Goal: Information Seeking & Learning: Learn about a topic

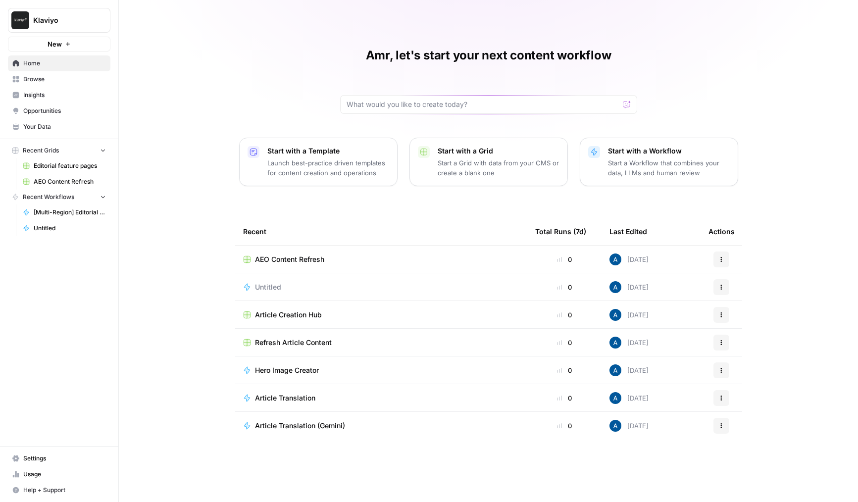
click at [59, 95] on span "Insights" at bounding box center [64, 95] width 83 height 9
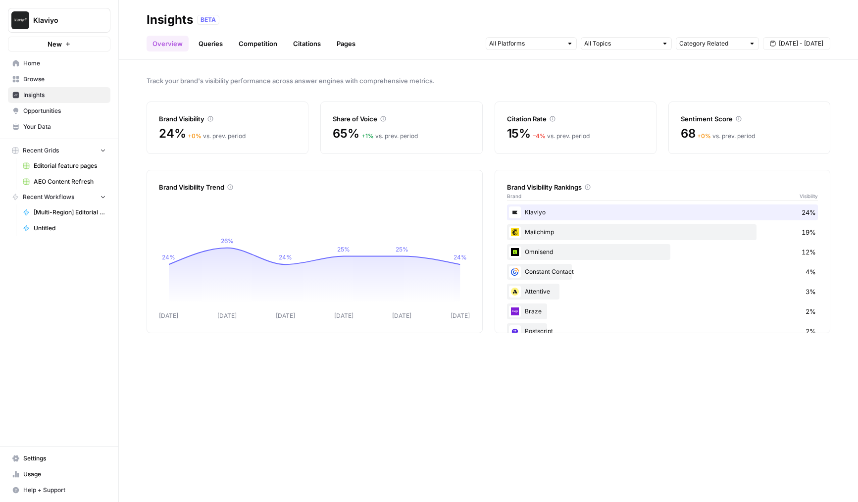
click at [211, 51] on header "Insights BETA Overview Queries Competition Citations Pages Category Related [DA…" at bounding box center [488, 30] width 739 height 60
click at [212, 48] on link "Queries" at bounding box center [211, 44] width 36 height 16
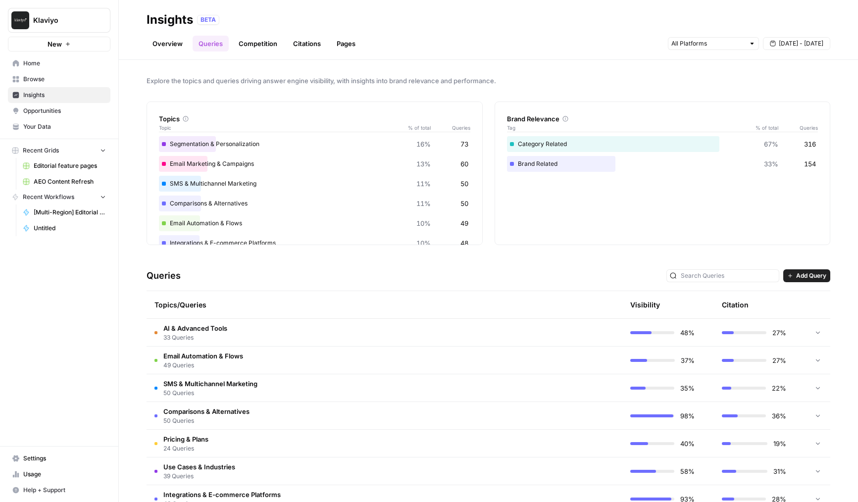
click at [328, 266] on div "Queries Add Query" at bounding box center [489, 276] width 684 height 30
click at [255, 46] on link "Competition" at bounding box center [258, 44] width 51 height 16
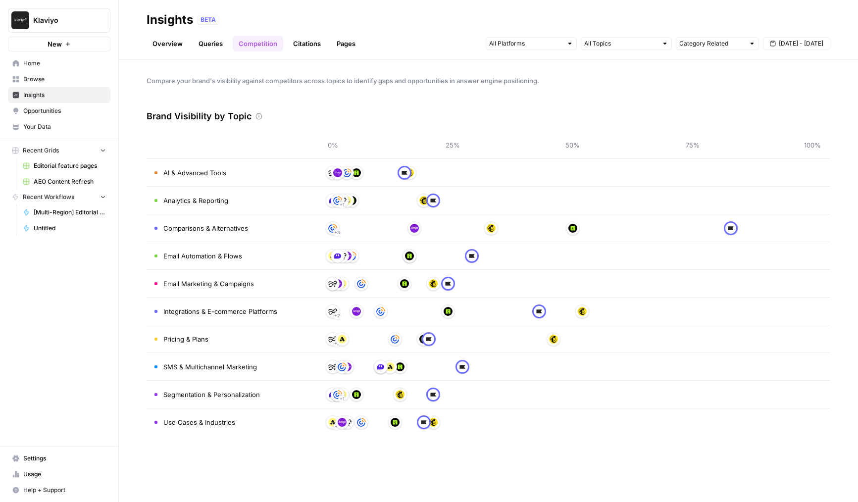
click at [302, 50] on link "Citations" at bounding box center [307, 44] width 40 height 16
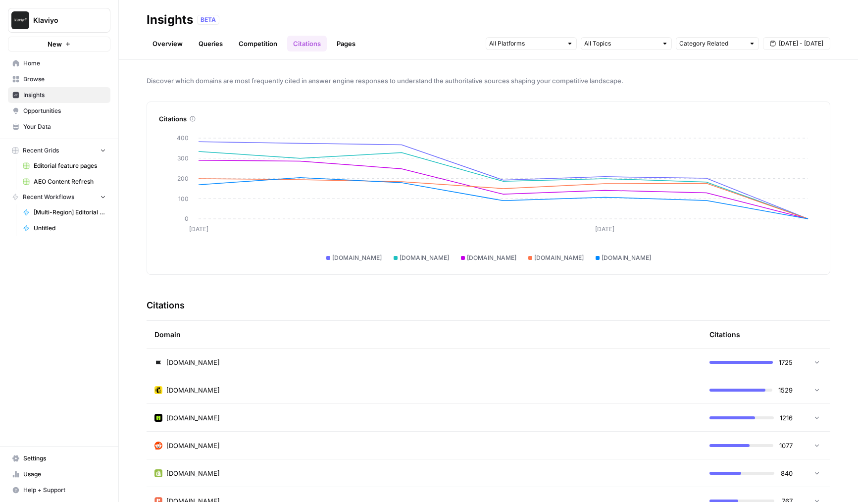
click at [503, 261] on span "omnisend.com" at bounding box center [492, 258] width 50 height 9
click at [471, 261] on div "omnisend.com" at bounding box center [488, 258] width 59 height 9
click at [465, 258] on div at bounding box center [463, 258] width 4 height 4
click at [409, 254] on div "mailchimp.com" at bounding box center [421, 258] width 59 height 9
click at [800, 34] on div "Overview Queries Competition Citations Pages Category Related Sep 16 - Sep 22" at bounding box center [489, 40] width 684 height 24
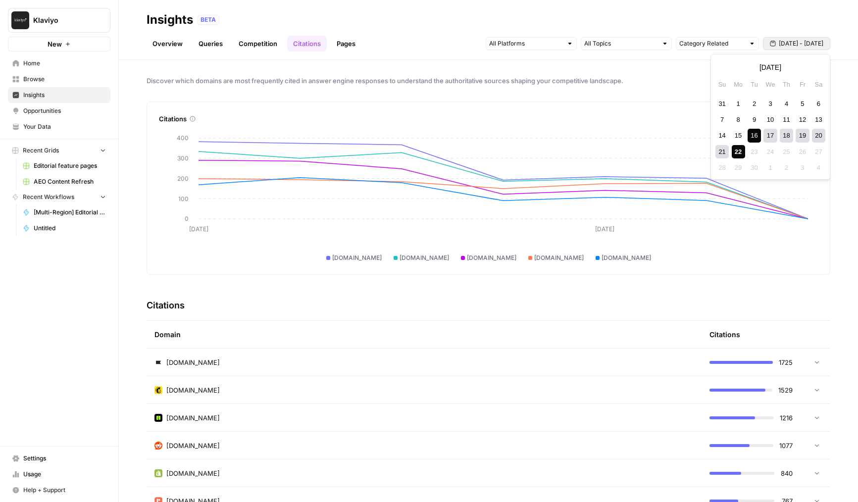
click at [798, 40] on span "Sep 16 - Sep 22" at bounding box center [801, 43] width 45 height 9
click at [735, 107] on div "1" at bounding box center [738, 103] width 13 height 13
click at [738, 152] on div "22" at bounding box center [738, 151] width 13 height 13
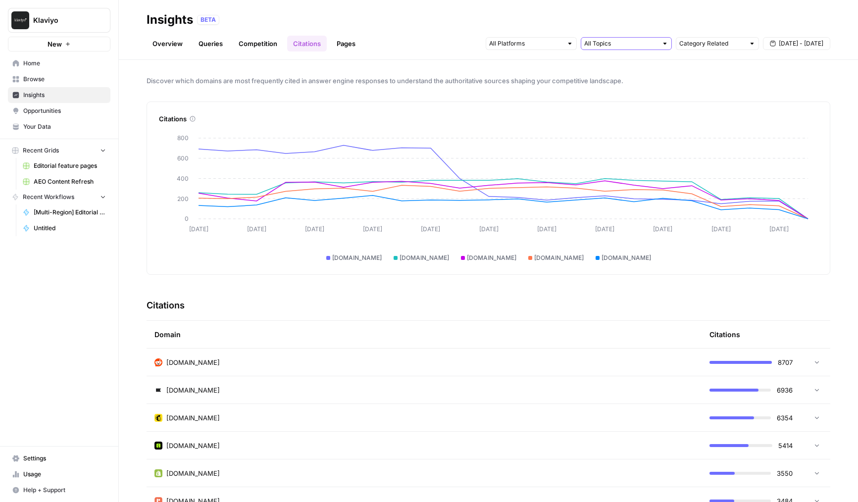
click at [622, 44] on input "text" at bounding box center [620, 44] width 73 height 10
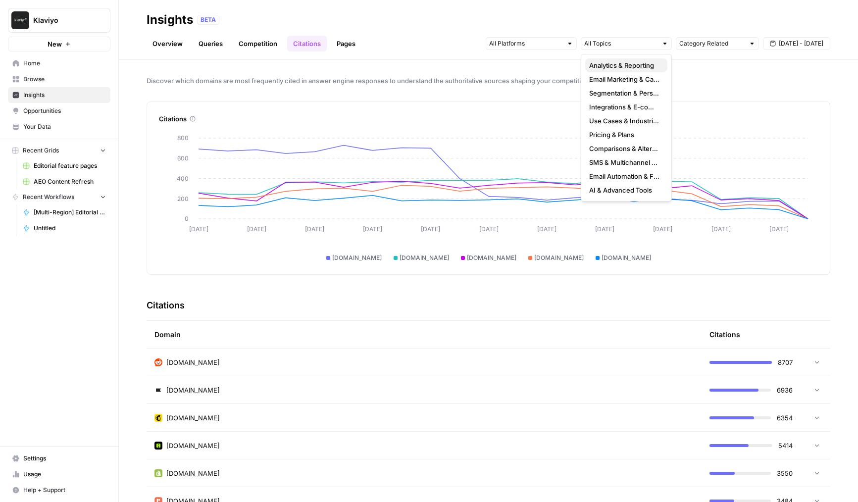
click at [612, 65] on span "Analytics & Reporting" at bounding box center [624, 65] width 70 height 10
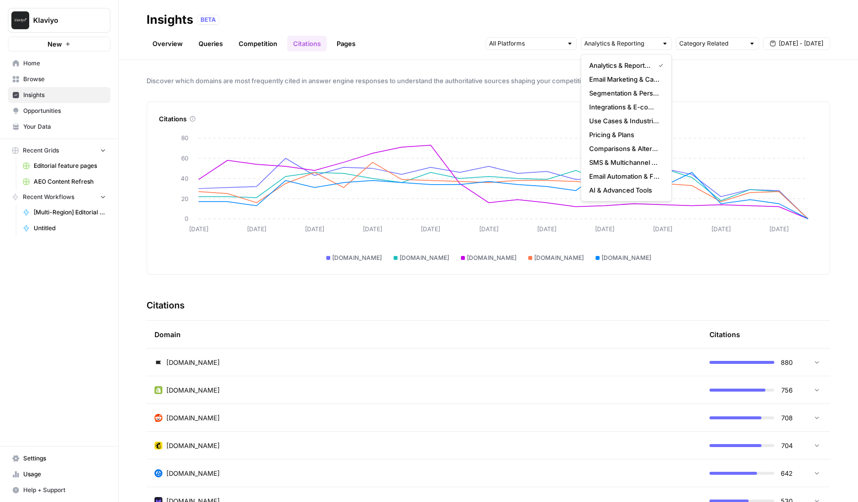
click at [435, 140] on icon "Sep 1 Sep 3 Sep 5 Sep 7 Sep 9 Sep 11 Sep 13 Sep 15 Sep 17 Sep 19 Sep 21 0 20 40…" at bounding box center [488, 194] width 659 height 137
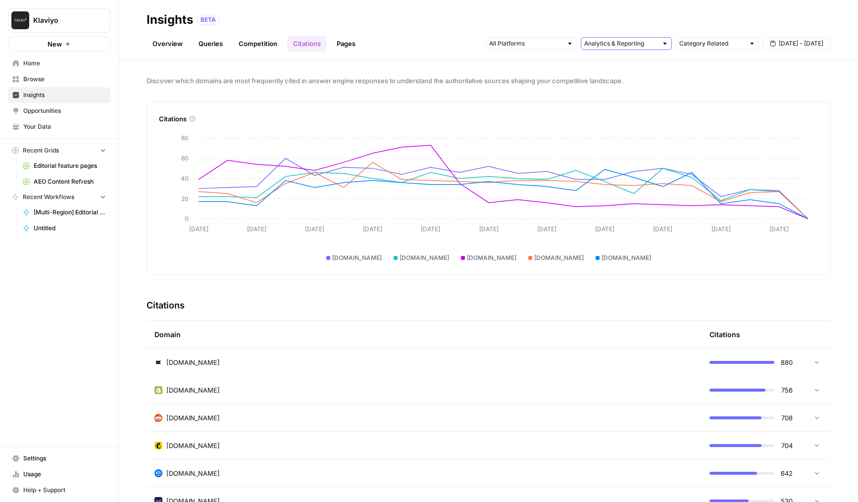
click at [600, 39] on input "text" at bounding box center [620, 44] width 73 height 10
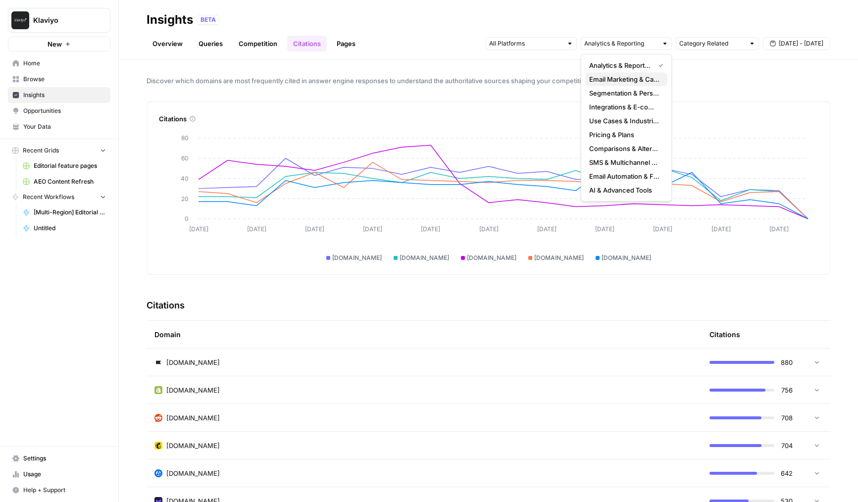
click at [600, 82] on span "Email Marketing & Campaigns" at bounding box center [624, 79] width 70 height 10
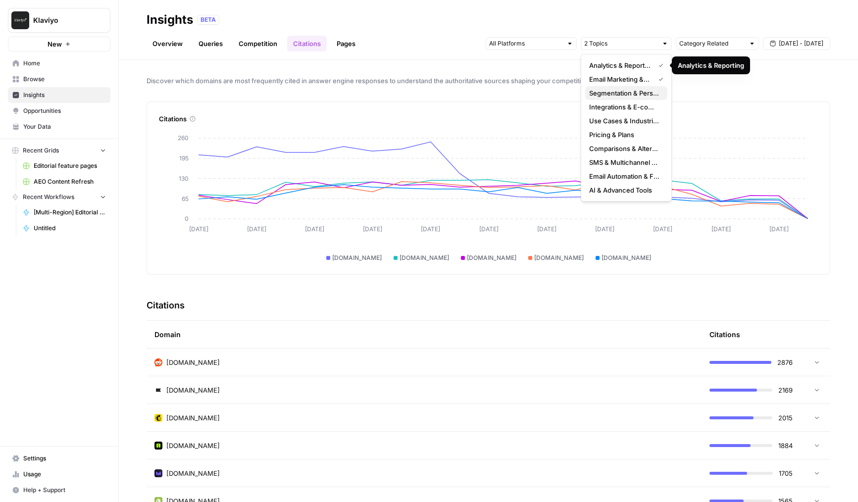
click at [617, 92] on span "Segmentation & Personalization" at bounding box center [624, 93] width 70 height 10
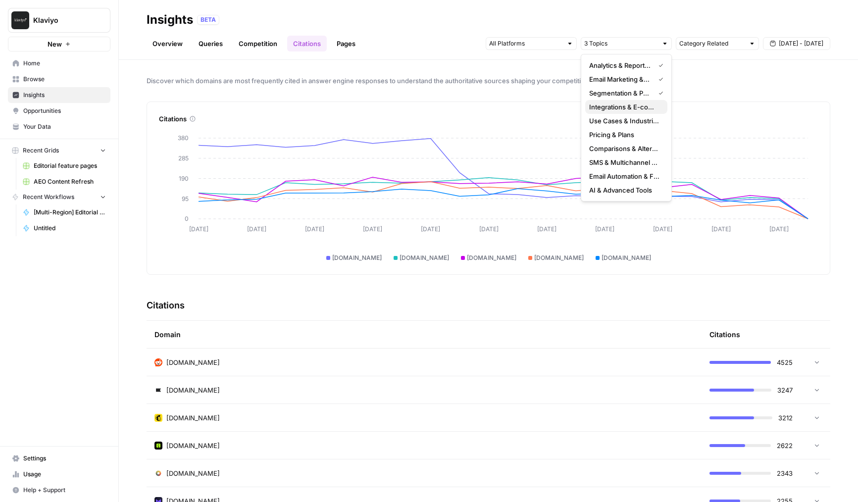
click at [619, 106] on span "Integrations & E-commerce Platforms" at bounding box center [624, 107] width 70 height 10
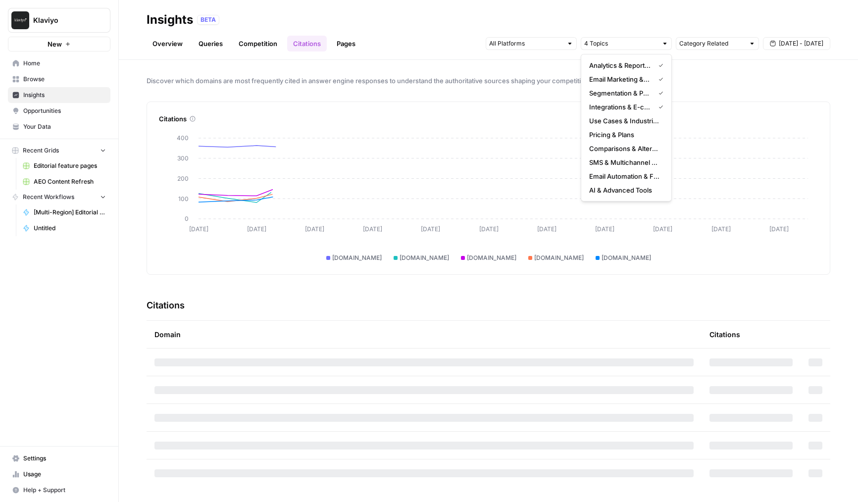
click at [618, 80] on span "Email Marketing & Campaigns" at bounding box center [619, 79] width 61 height 10
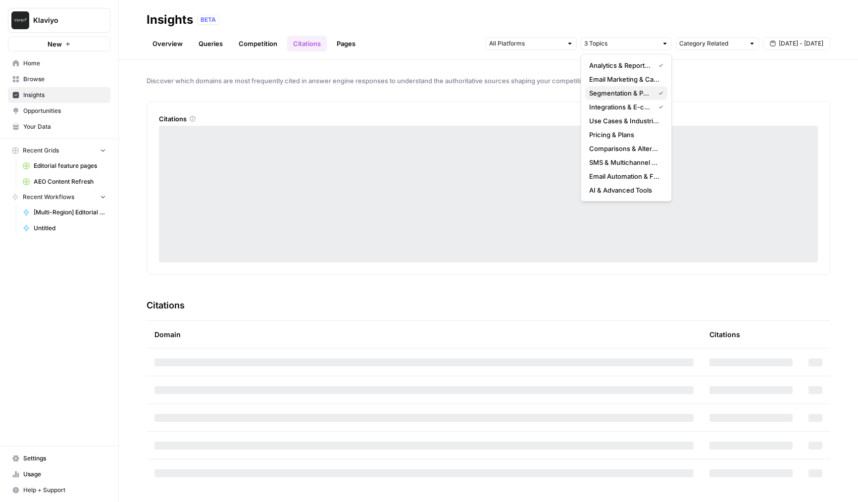
click at [622, 94] on span "Segmentation & Personalization" at bounding box center [619, 93] width 61 height 10
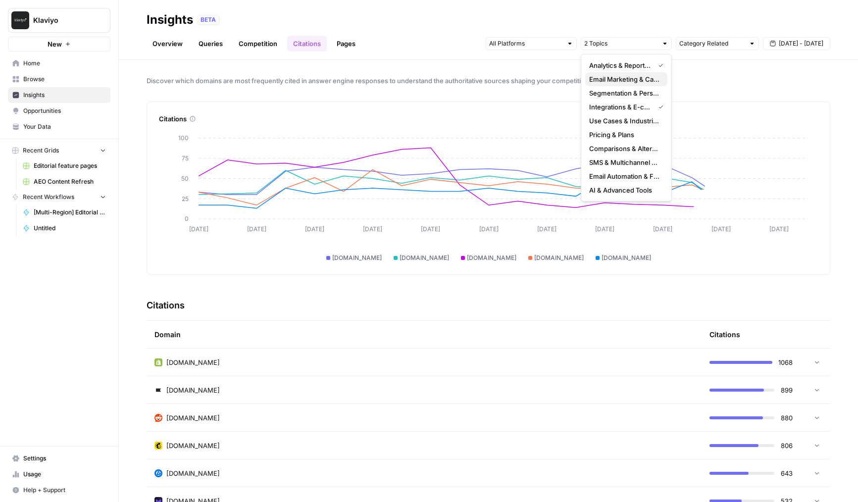
click at [622, 72] on button "Email Marketing & Campaigns" at bounding box center [626, 79] width 82 height 14
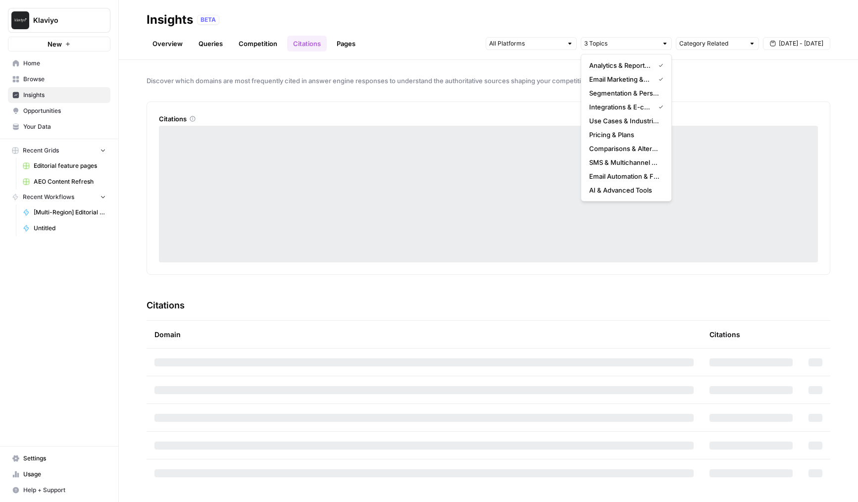
click at [624, 68] on span "Analytics & Reporting" at bounding box center [619, 65] width 61 height 10
click at [625, 80] on span "Email Marketing & Campaigns" at bounding box center [619, 79] width 61 height 10
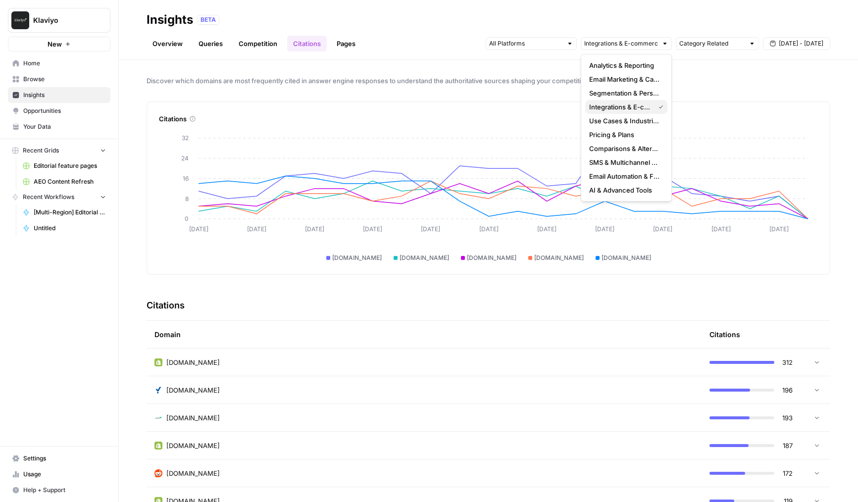
click at [624, 103] on span "Integrations & E-commerce Platforms" at bounding box center [619, 107] width 61 height 10
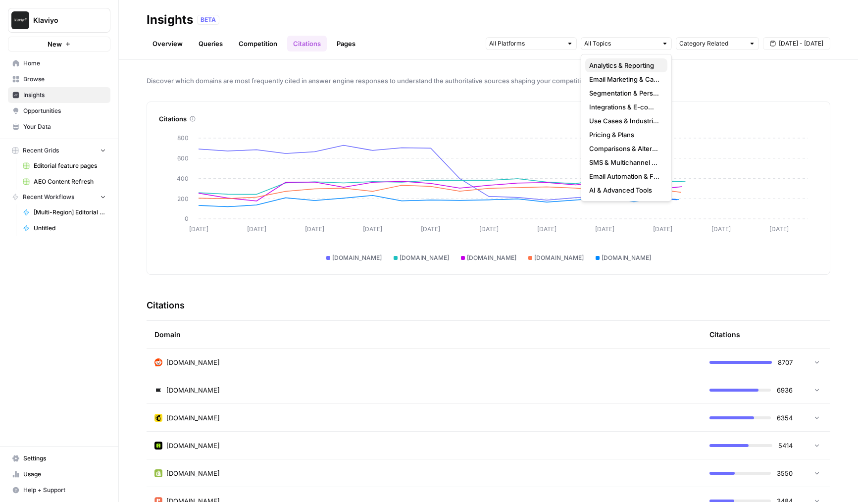
click at [608, 62] on span "Analytics & Reporting" at bounding box center [624, 65] width 70 height 10
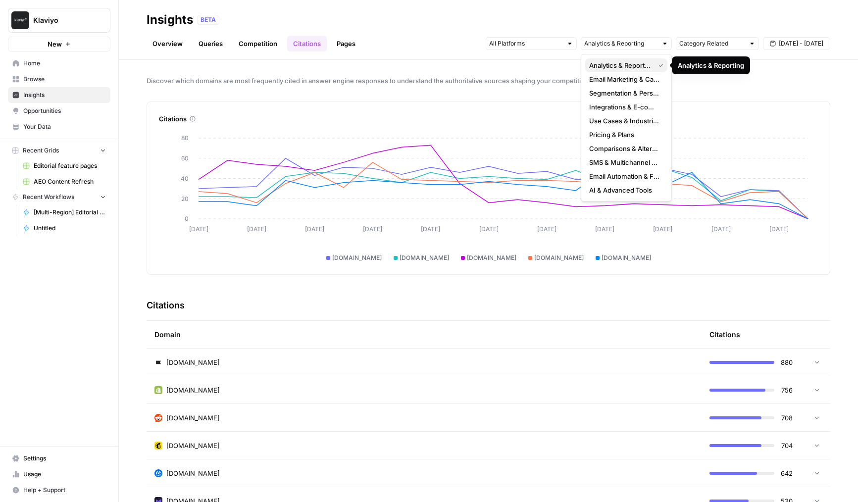
click at [616, 64] on span "Analytics & Reporting" at bounding box center [619, 65] width 61 height 10
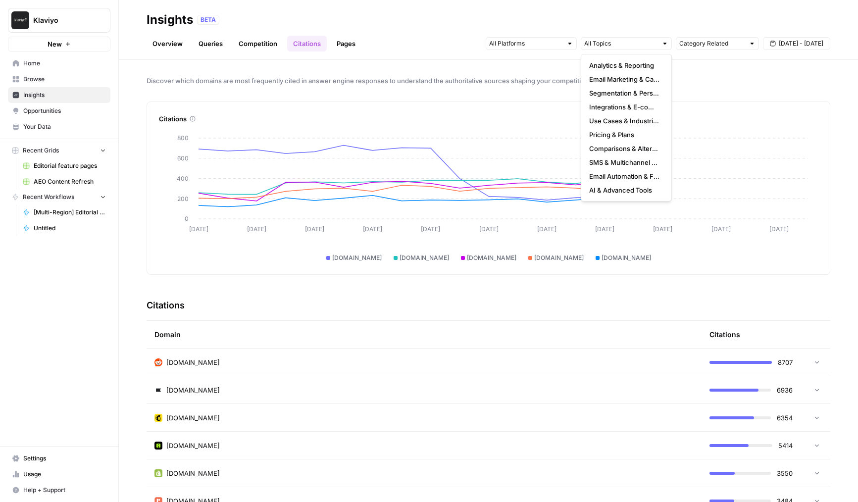
click at [565, 63] on div "Discover which domains are most frequently cited in answer engine responses to …" at bounding box center [488, 281] width 739 height 442
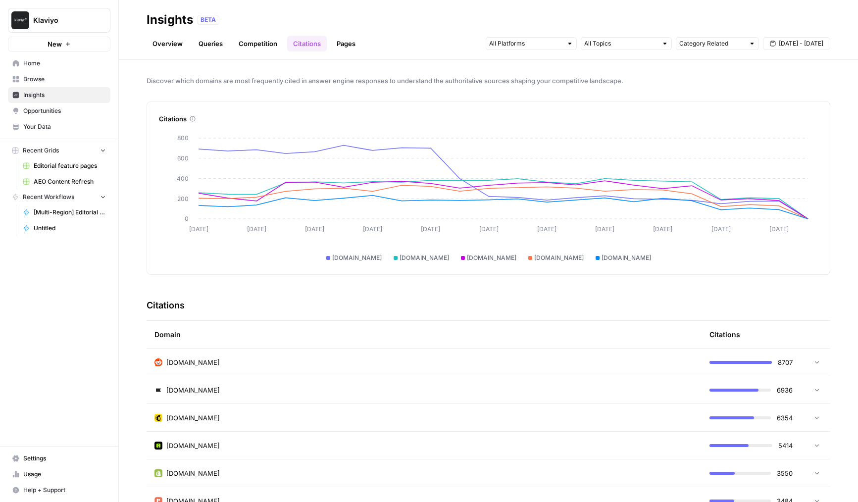
click at [42, 26] on button "Klaviyo" at bounding box center [59, 20] width 102 height 25
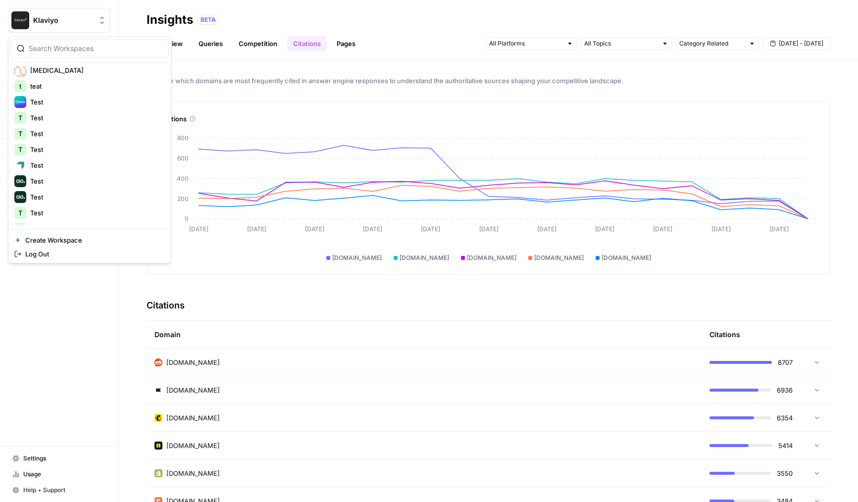
scroll to position [3203, 0]
click at [98, 49] on input "search" at bounding box center [96, 49] width 134 height 10
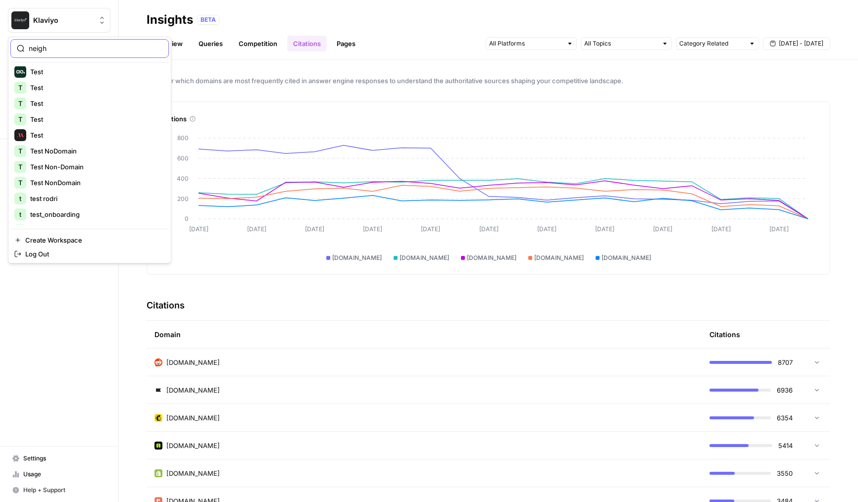
scroll to position [0, 0]
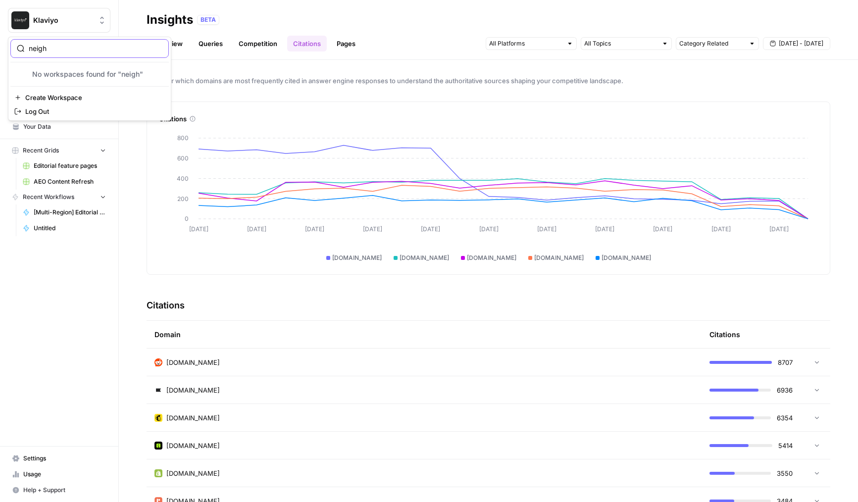
type input "neigh"
click at [231, 23] on div "BETA" at bounding box center [513, 20] width 633 height 10
click at [59, 25] on button "Klaviyo" at bounding box center [59, 20] width 102 height 25
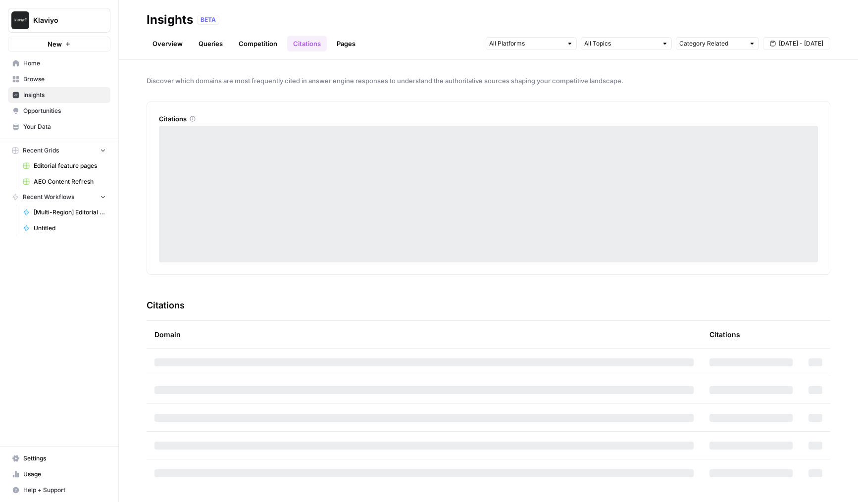
click at [91, 25] on span "Klaviyo" at bounding box center [63, 20] width 60 height 10
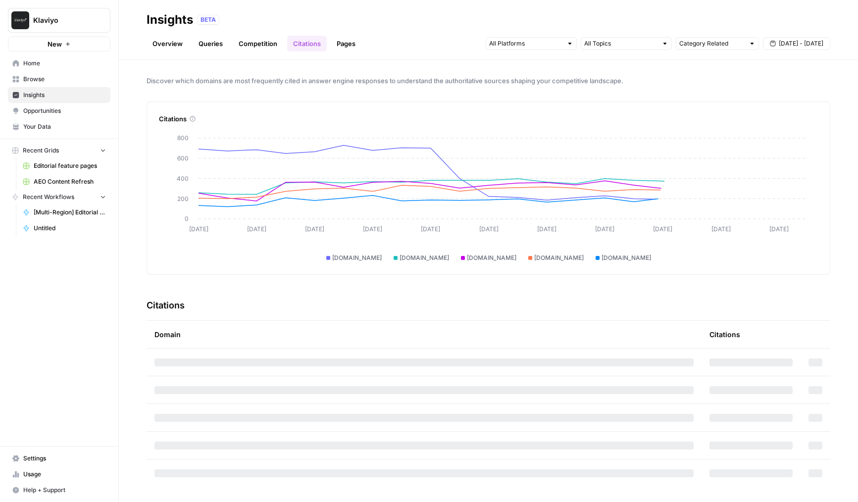
click at [160, 25] on div "Insights" at bounding box center [170, 20] width 47 height 16
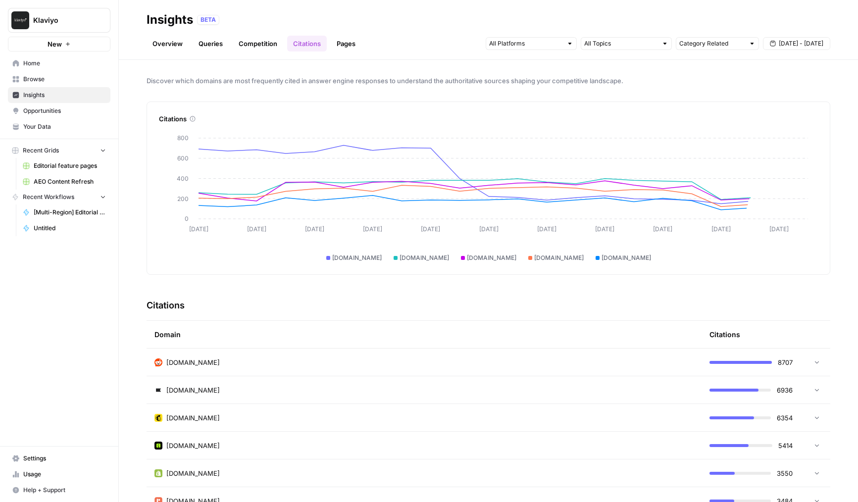
click at [80, 30] on button "Klaviyo" at bounding box center [59, 20] width 102 height 25
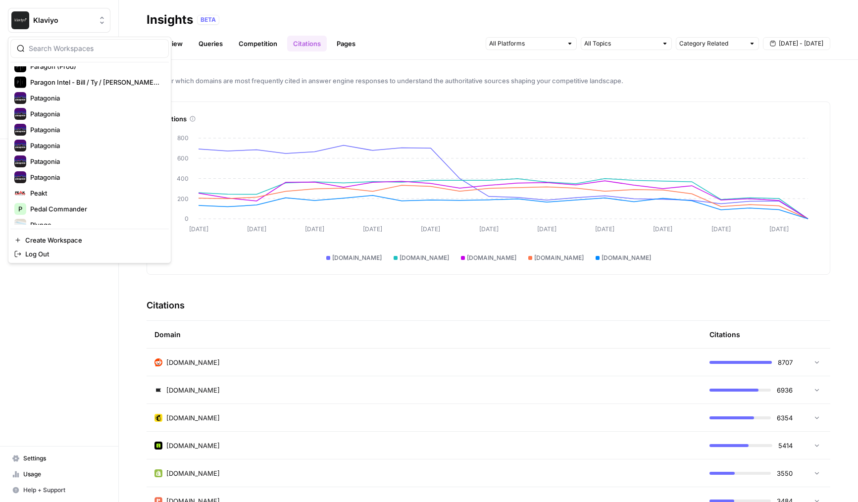
scroll to position [2303, 0]
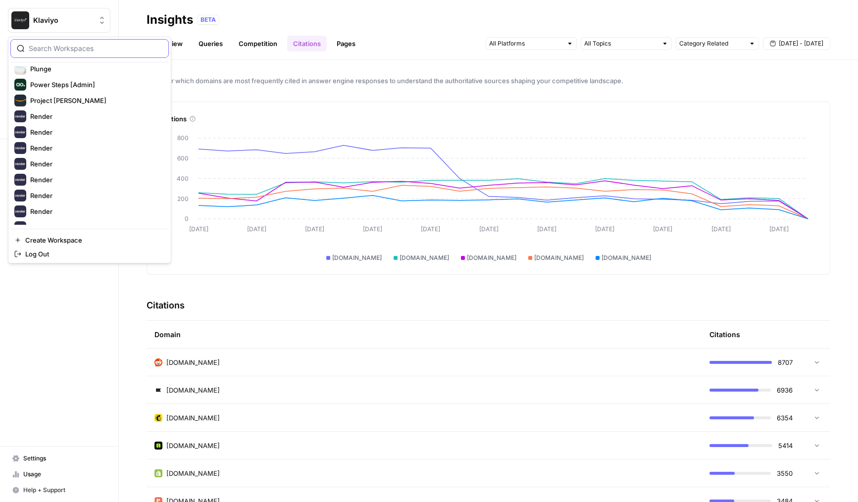
click at [142, 50] on input "search" at bounding box center [96, 49] width 134 height 10
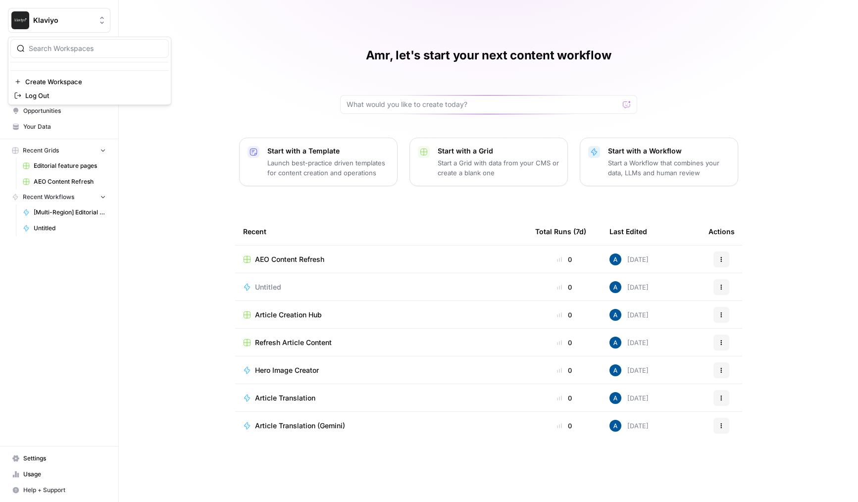
click at [68, 19] on span "Klaviyo" at bounding box center [63, 20] width 60 height 10
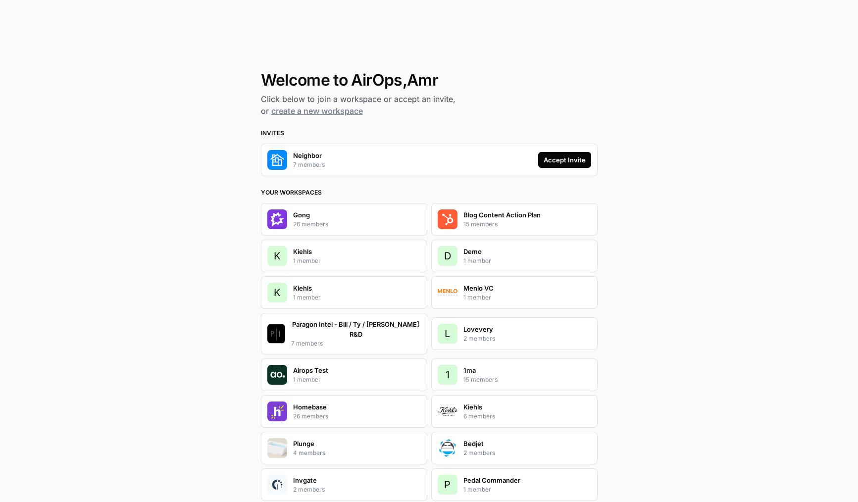
click at [542, 163] on button "Accept Invite" at bounding box center [564, 160] width 53 height 16
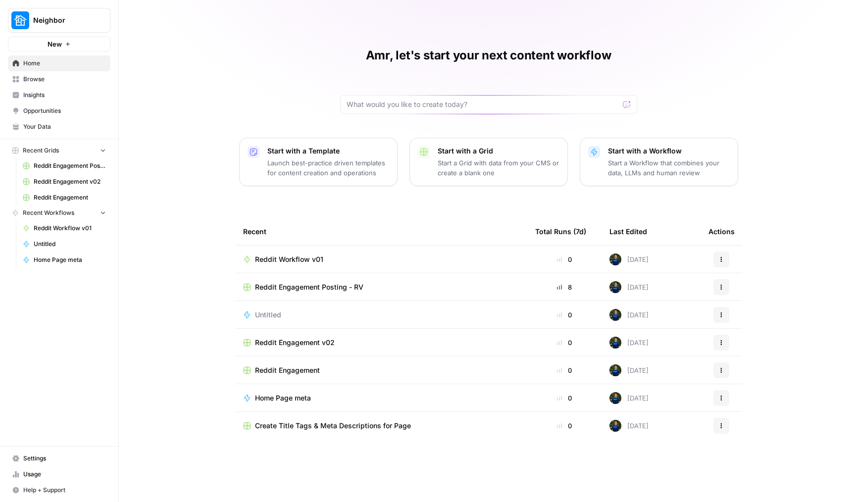
click at [88, 94] on span "Insights" at bounding box center [64, 95] width 83 height 9
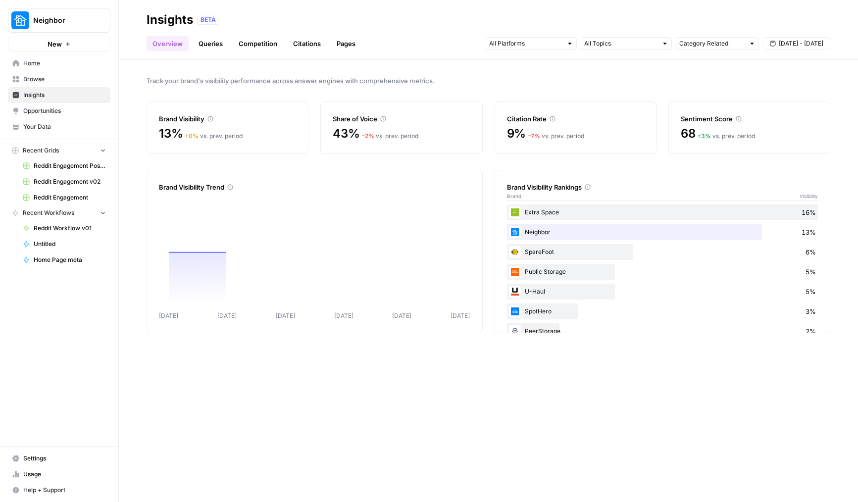
click at [315, 42] on link "Citations" at bounding box center [307, 44] width 40 height 16
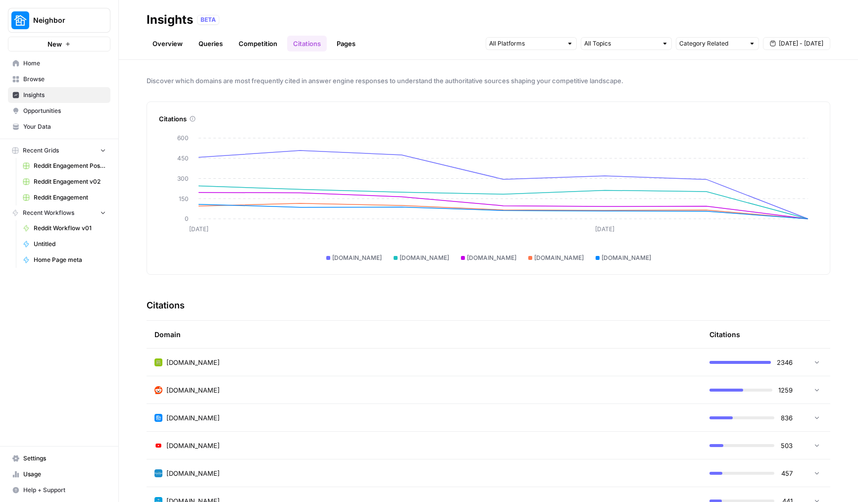
click at [786, 42] on span "Sep 16 - Sep 22" at bounding box center [801, 43] width 45 height 9
click at [741, 103] on div "1" at bounding box center [738, 103] width 13 height 13
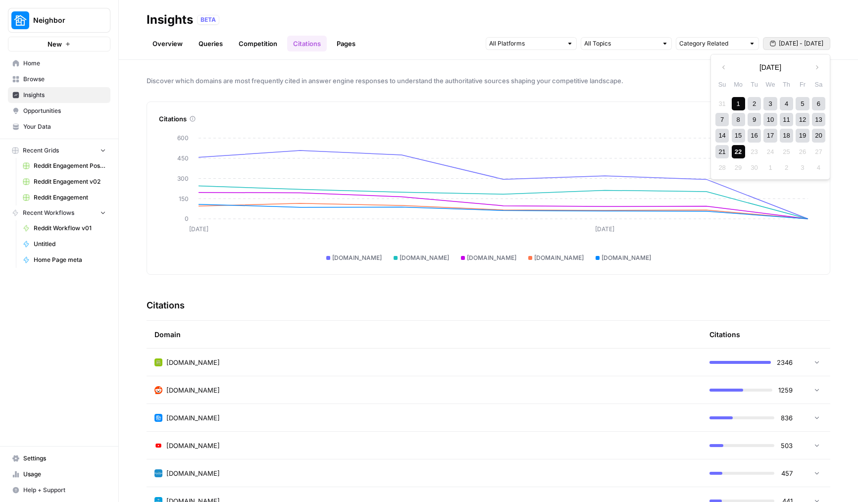
click at [740, 151] on div "22" at bounding box center [738, 151] width 13 height 13
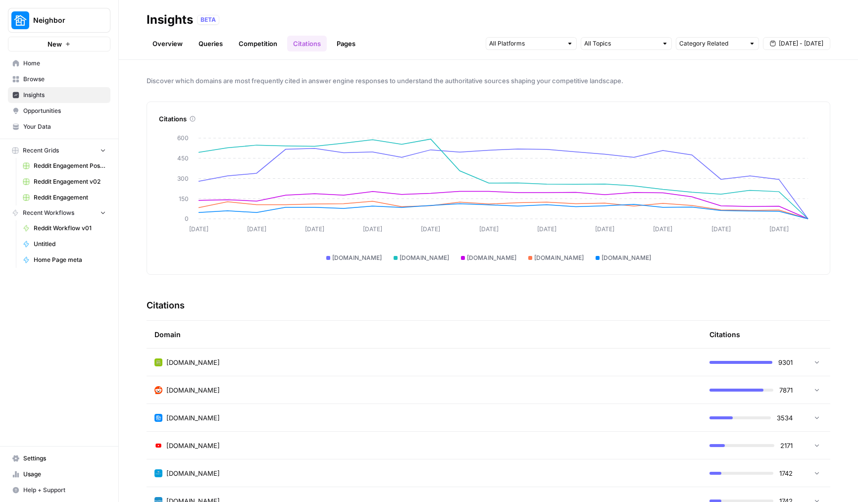
click at [73, 35] on div "Neighbor New" at bounding box center [59, 25] width 118 height 51
click at [71, 26] on button "Neighbor" at bounding box center [59, 20] width 102 height 25
type input "rhi"
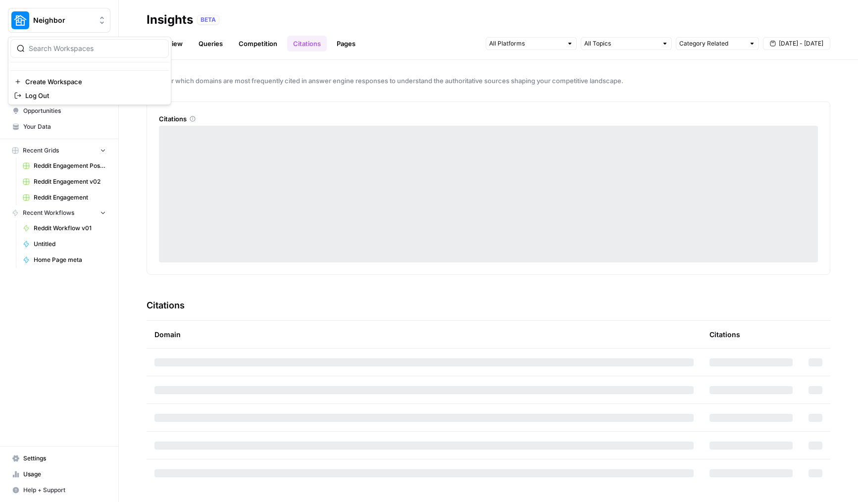
click at [42, 26] on button "Neighbor" at bounding box center [59, 20] width 102 height 25
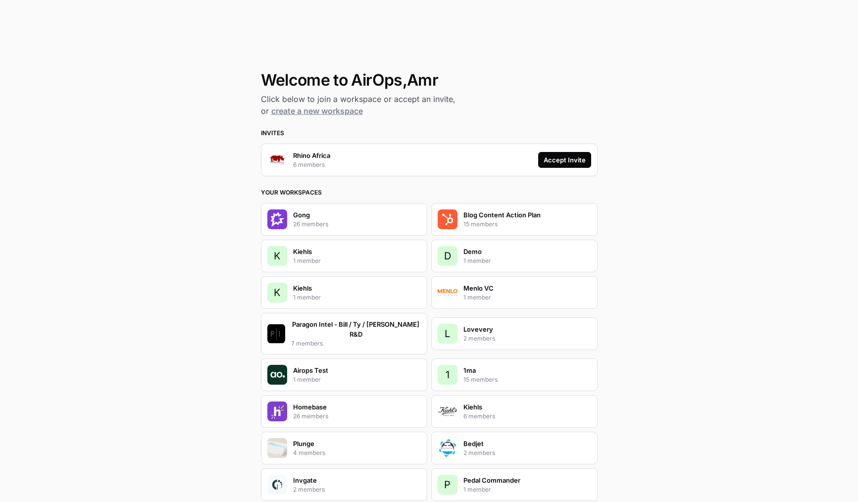
click at [560, 160] on div "Accept Invite" at bounding box center [565, 160] width 42 height 10
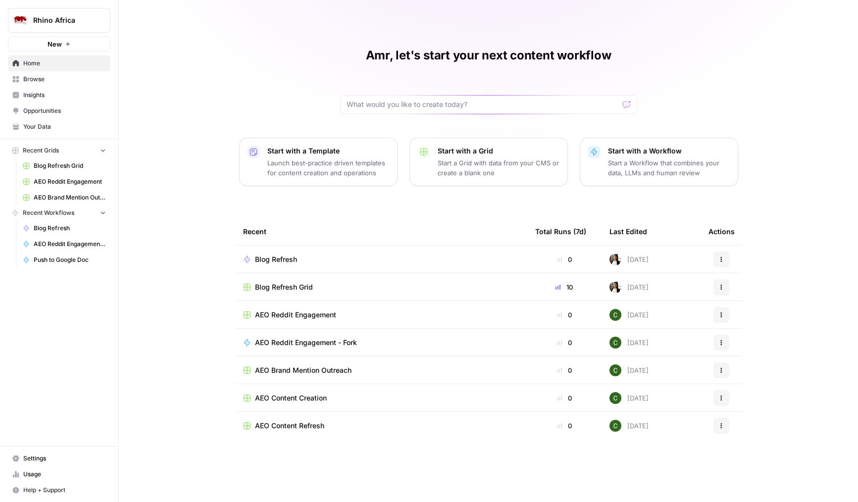
click at [36, 94] on span "Insights" at bounding box center [64, 95] width 83 height 9
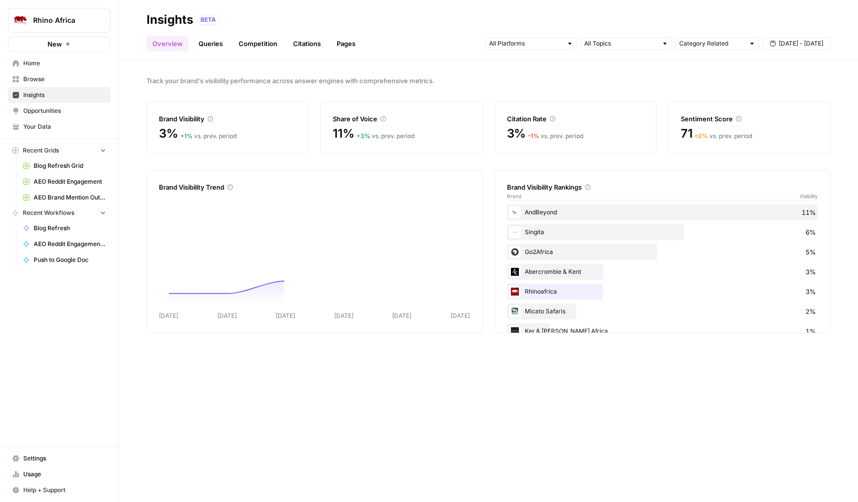
click at [300, 48] on link "Citations" at bounding box center [307, 44] width 40 height 16
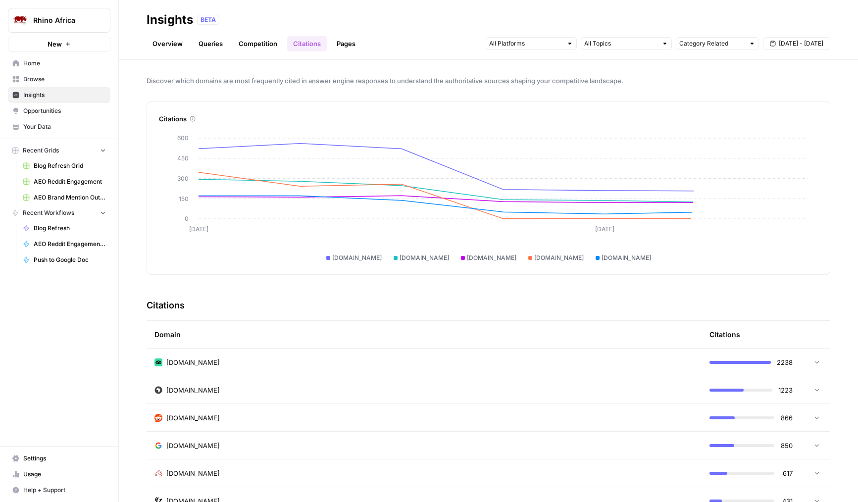
click at [782, 43] on span "[DATE] - [DATE]" at bounding box center [801, 43] width 45 height 9
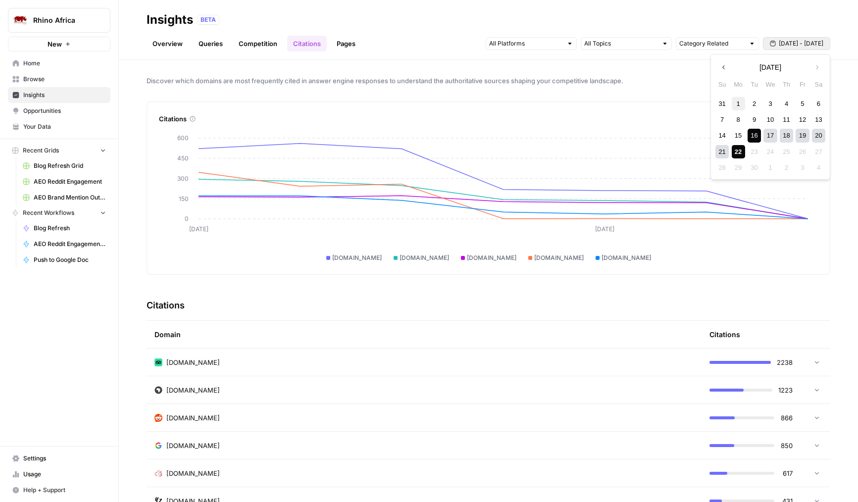
click at [742, 105] on div "1" at bounding box center [738, 103] width 13 height 13
click at [738, 154] on div "22" at bounding box center [738, 151] width 13 height 13
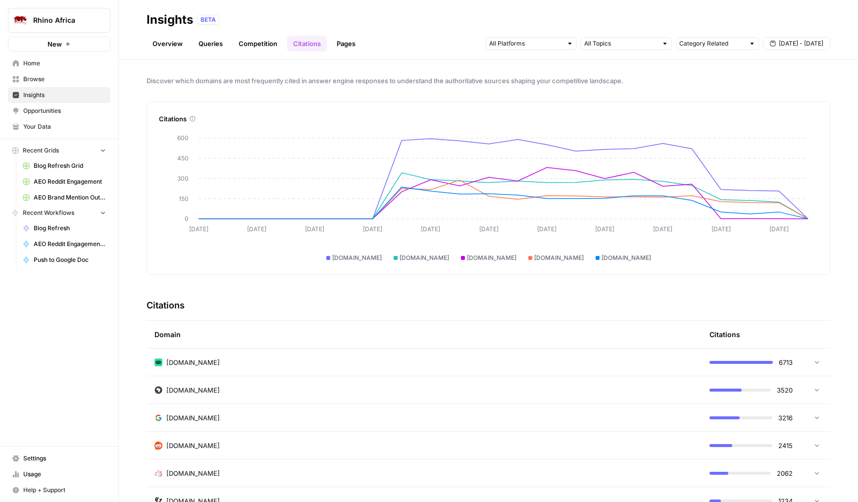
click at [76, 19] on span "Rhino Africa" at bounding box center [63, 20] width 60 height 10
type input "agent"
click at [89, 72] on span "AgentFire Content" at bounding box center [95, 74] width 131 height 10
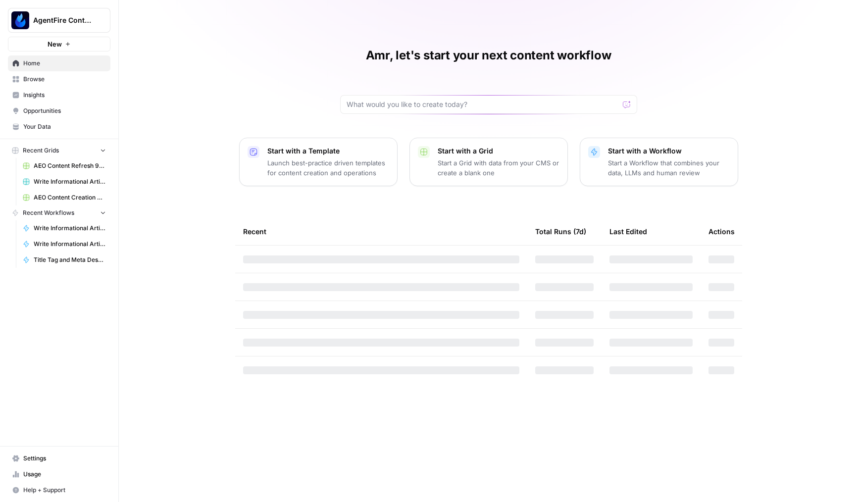
click at [61, 94] on span "Insights" at bounding box center [64, 95] width 83 height 9
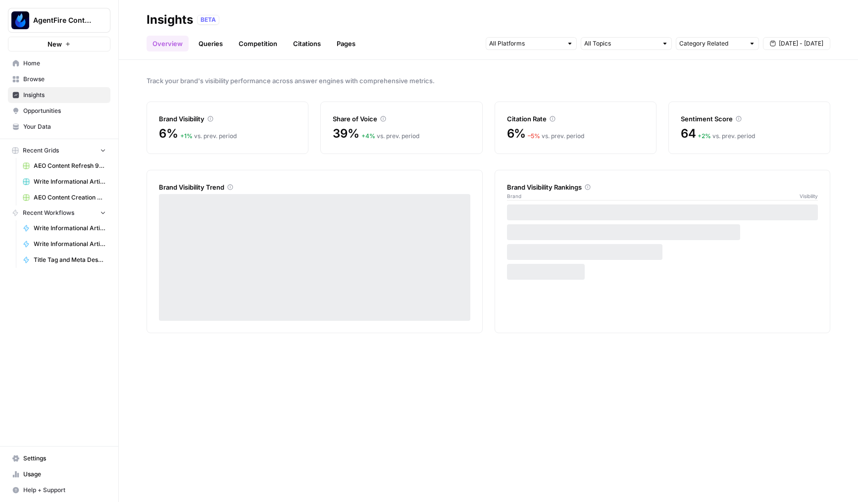
click at [306, 41] on link "Citations" at bounding box center [307, 44] width 40 height 16
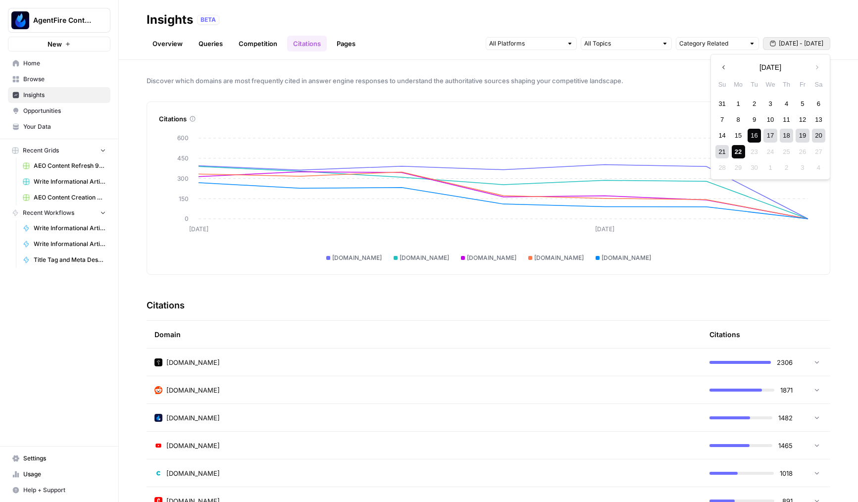
click at [785, 43] on span "[DATE] - [DATE]" at bounding box center [801, 43] width 45 height 9
click at [737, 105] on div "1" at bounding box center [738, 103] width 13 height 13
click at [739, 159] on div "21 22 23 24 25 26 27" at bounding box center [770, 152] width 112 height 16
click at [739, 153] on div "22" at bounding box center [738, 151] width 13 height 13
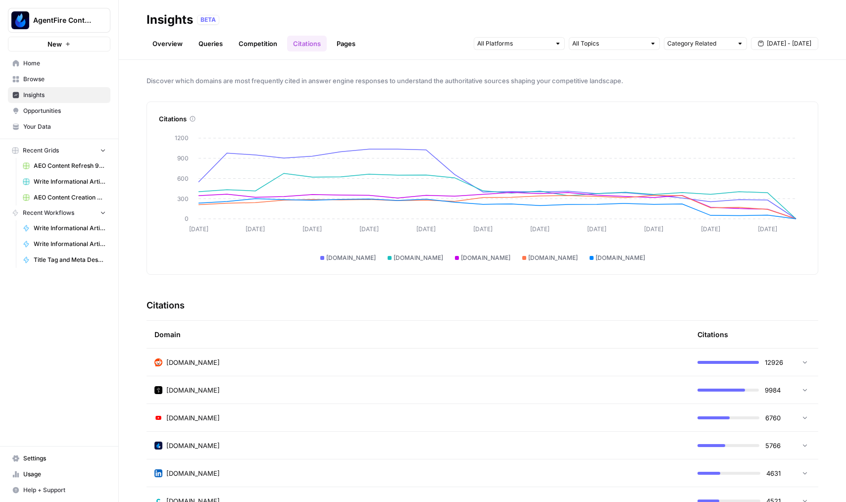
click at [141, 2] on header "Insights BETA Overview Queries Competition Citations Pages Category Related [DA…" at bounding box center [482, 30] width 727 height 60
